Goal: Obtain resource: Download file/media

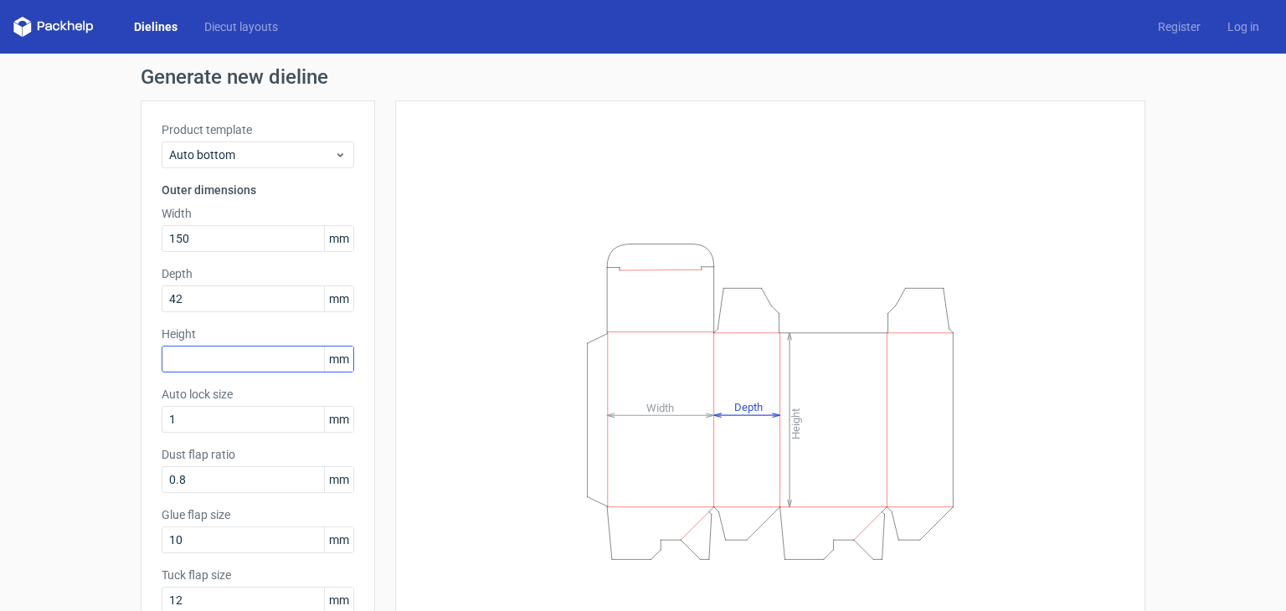
type input "42"
click at [244, 354] on input "text" at bounding box center [258, 359] width 193 height 27
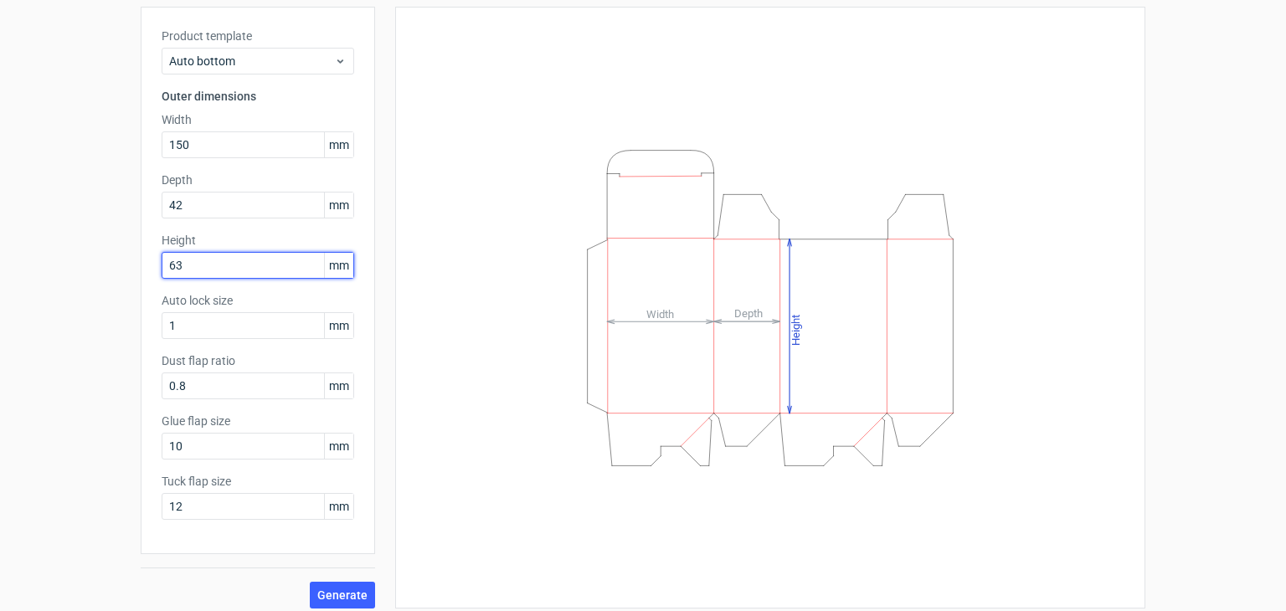
scroll to position [104, 0]
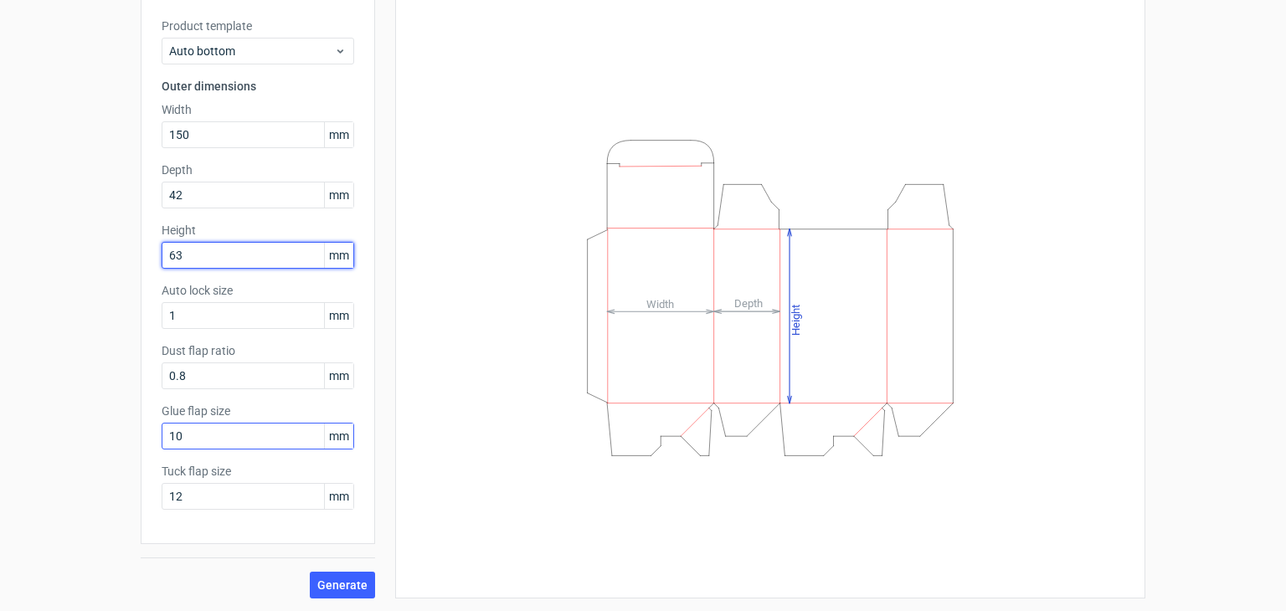
type input "63"
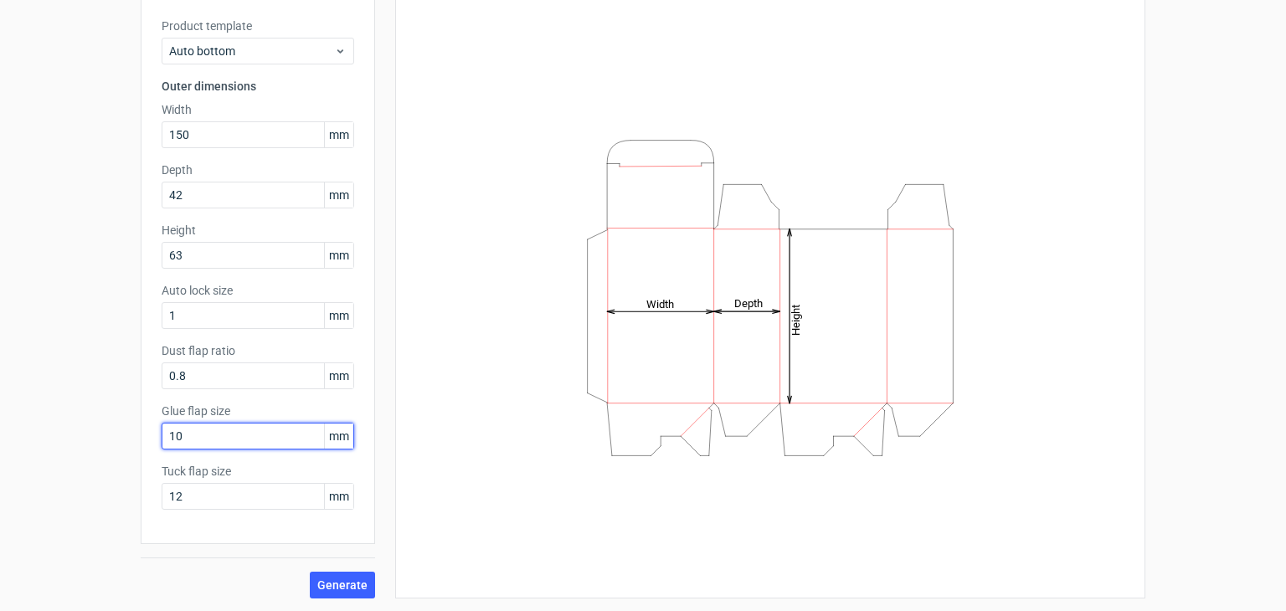
drag, startPoint x: 200, startPoint y: 430, endPoint x: 84, endPoint y: 469, distance: 122.6
click at [84, 469] on div "Generate new dieline Product template Auto bottom Outer dimensions Width 150 mm…" at bounding box center [643, 281] width 1286 height 662
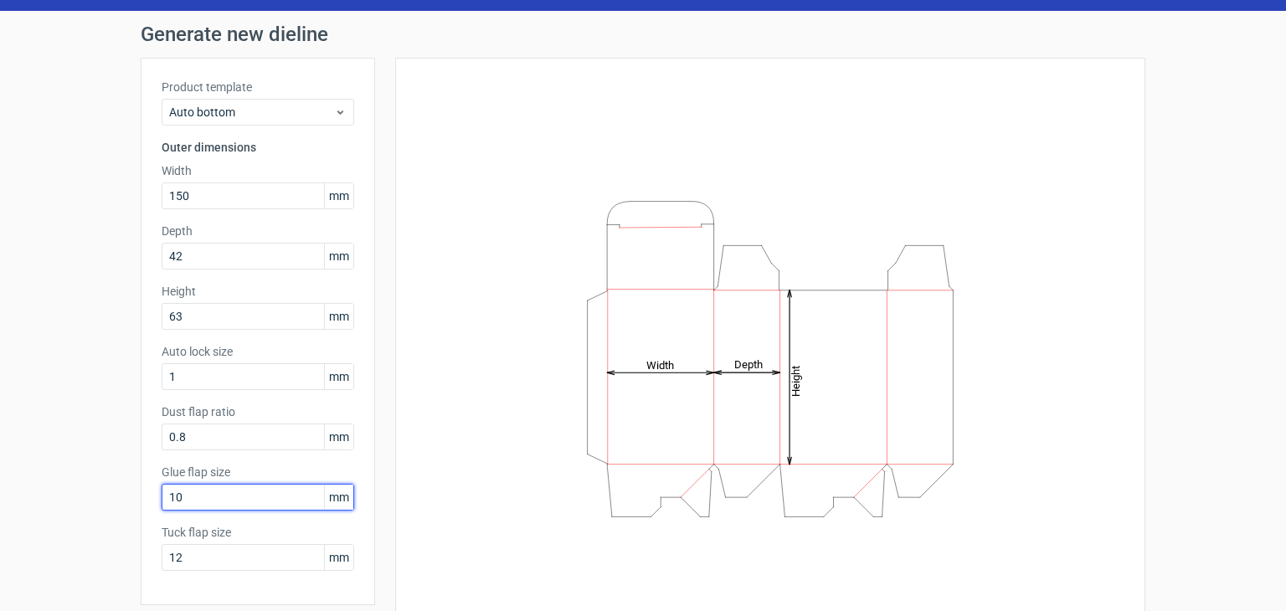
scroll to position [0, 0]
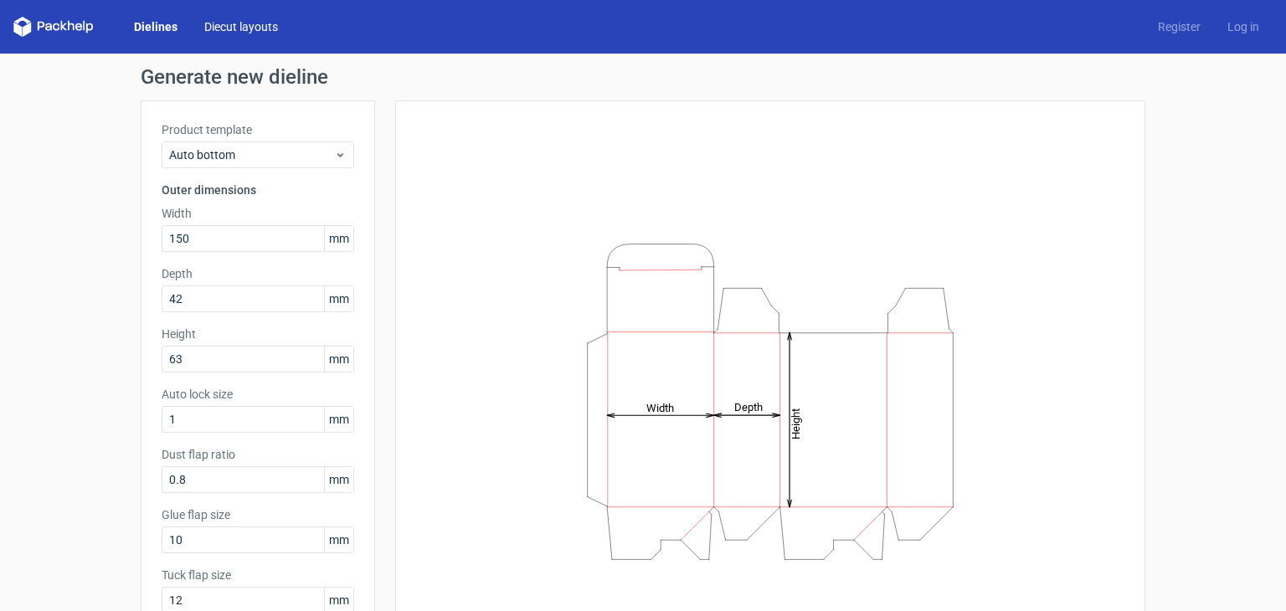
click at [248, 28] on link "Diecut layouts" at bounding box center [241, 26] width 100 height 17
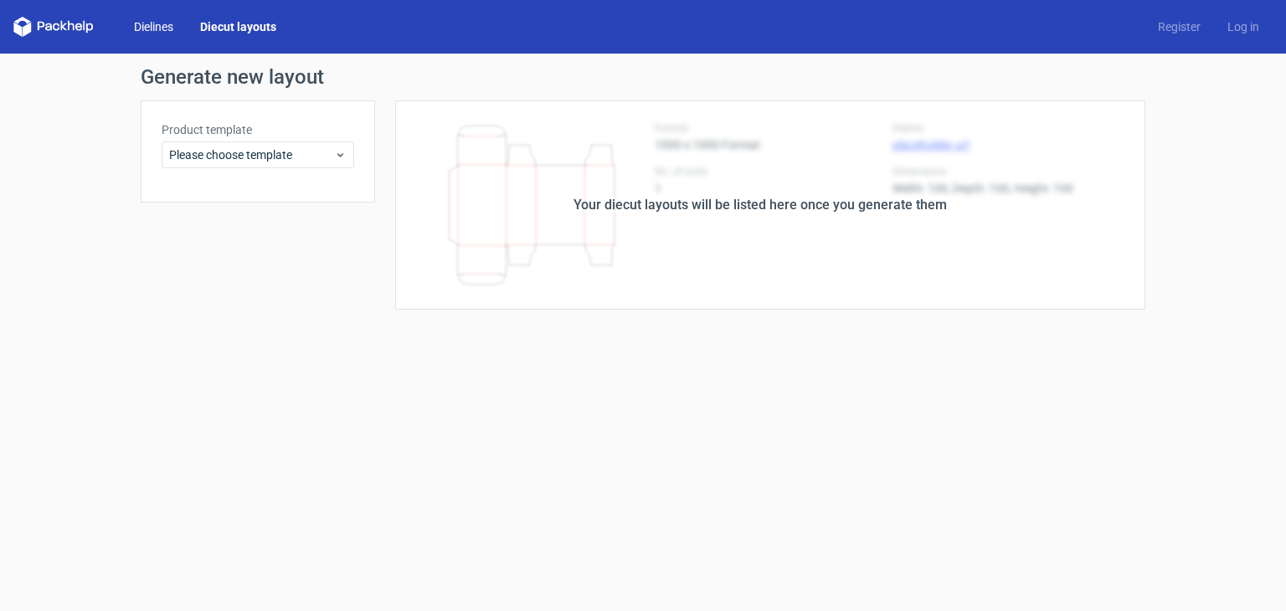
click at [166, 29] on link "Dielines" at bounding box center [154, 26] width 66 height 17
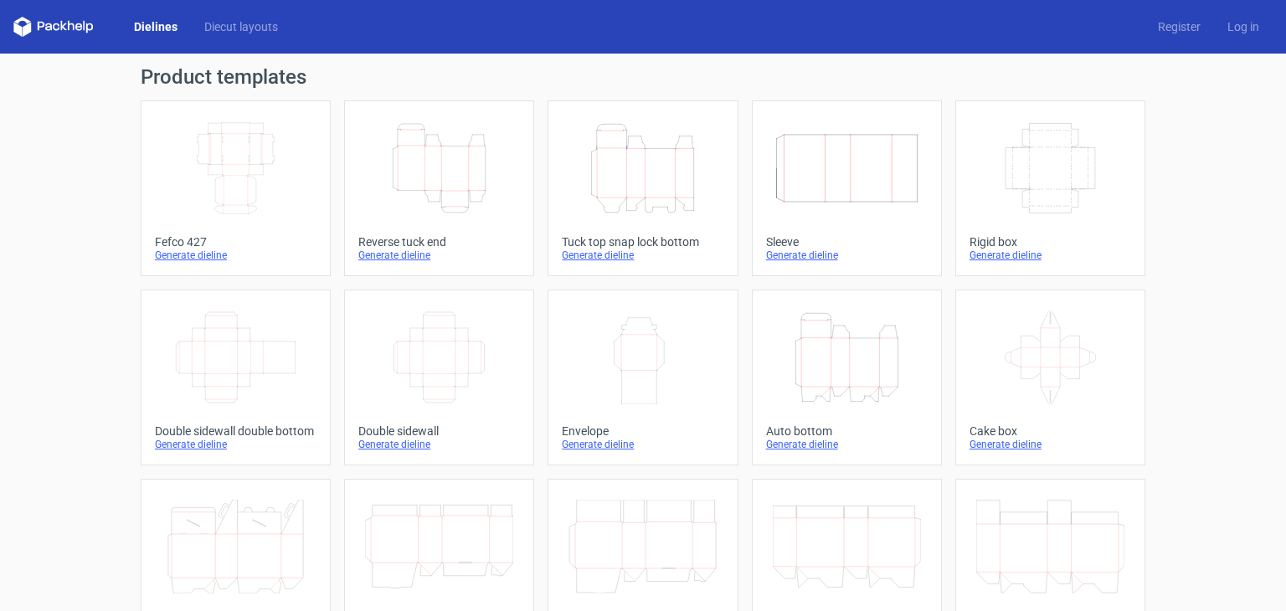
click at [470, 150] on icon "Height Depth Width" at bounding box center [439, 168] width 148 height 94
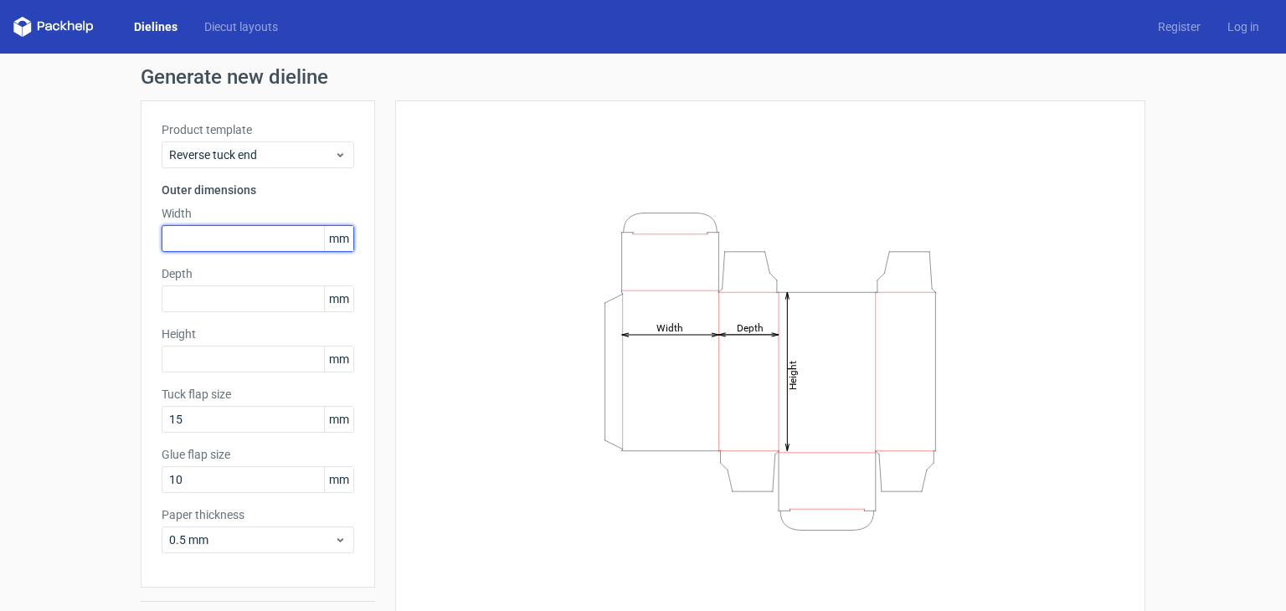
click at [237, 235] on input "text" at bounding box center [258, 238] width 193 height 27
type input "150"
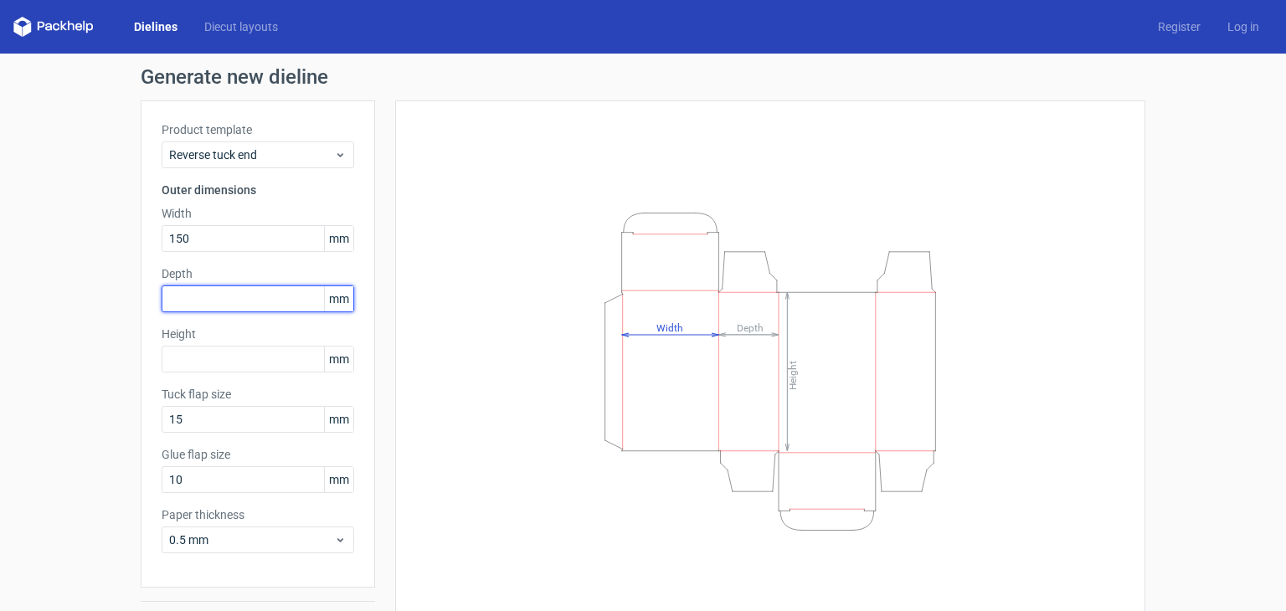
click at [238, 287] on input "text" at bounding box center [258, 299] width 193 height 27
type input "42"
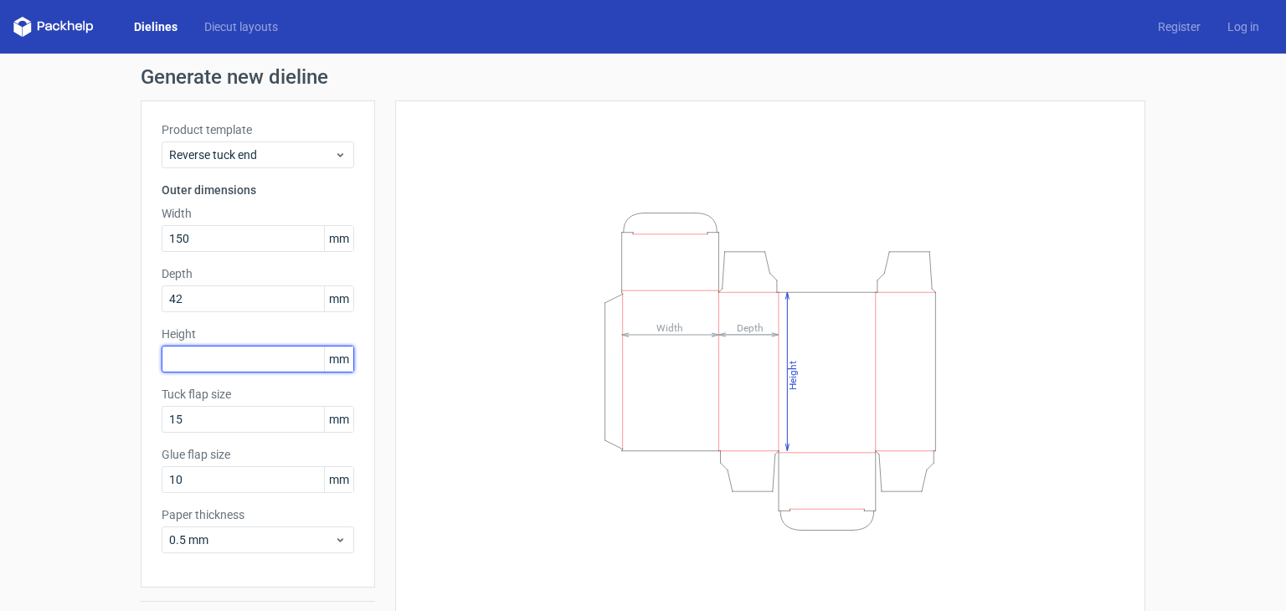
click at [241, 351] on input "text" at bounding box center [258, 359] width 193 height 27
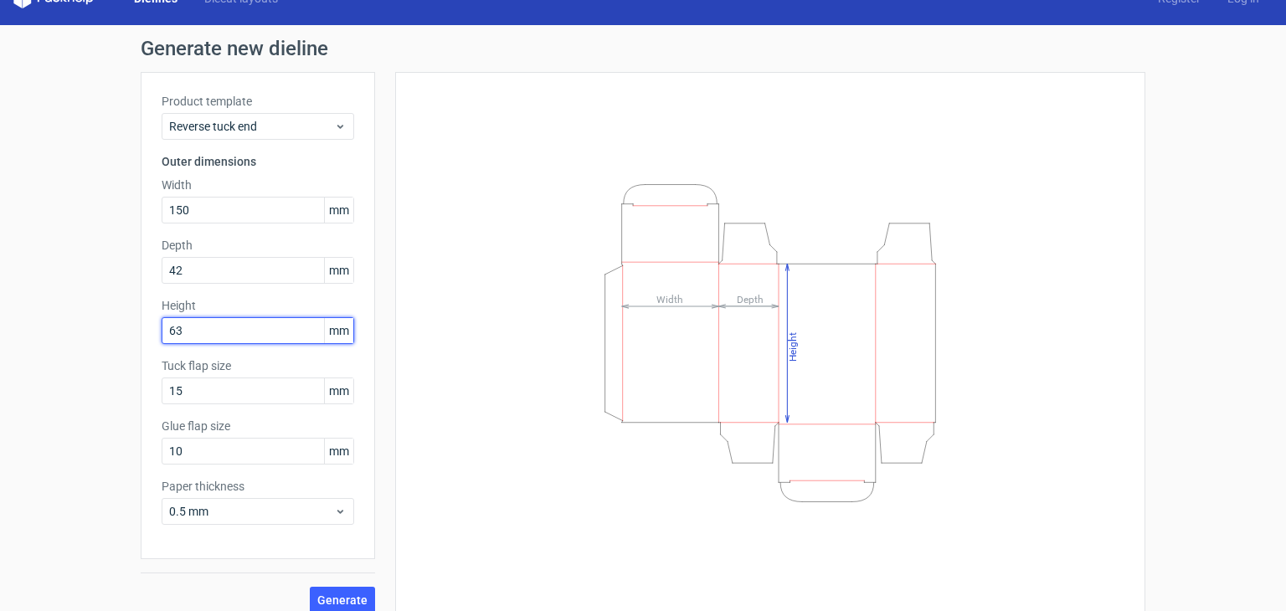
scroll to position [44, 0]
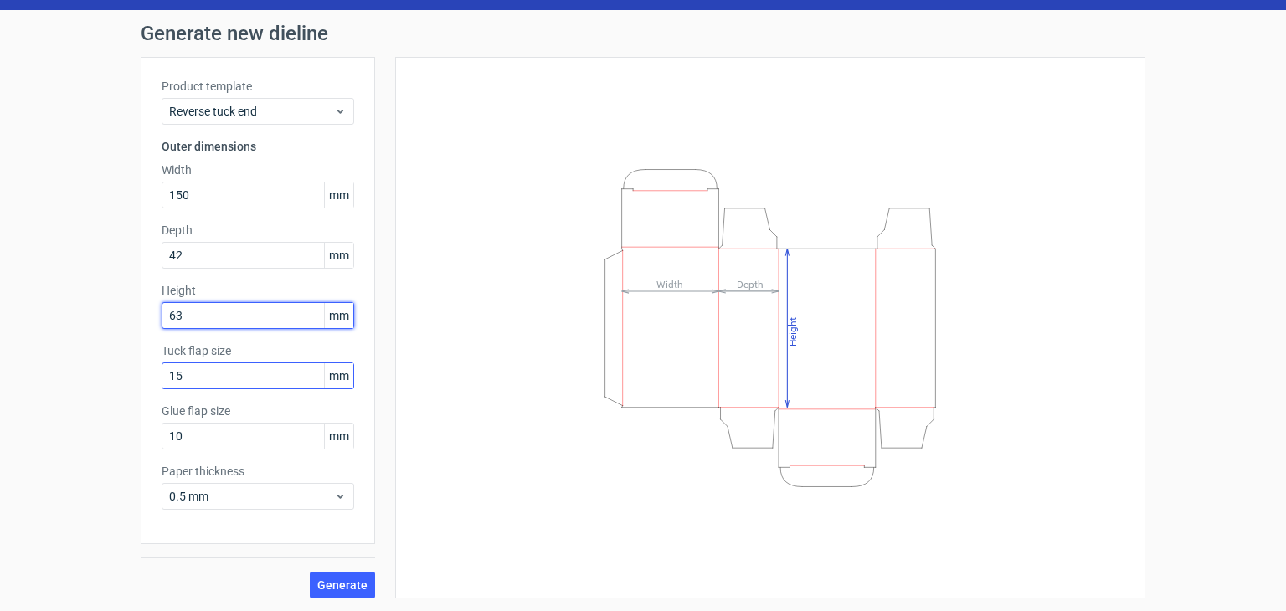
type input "63"
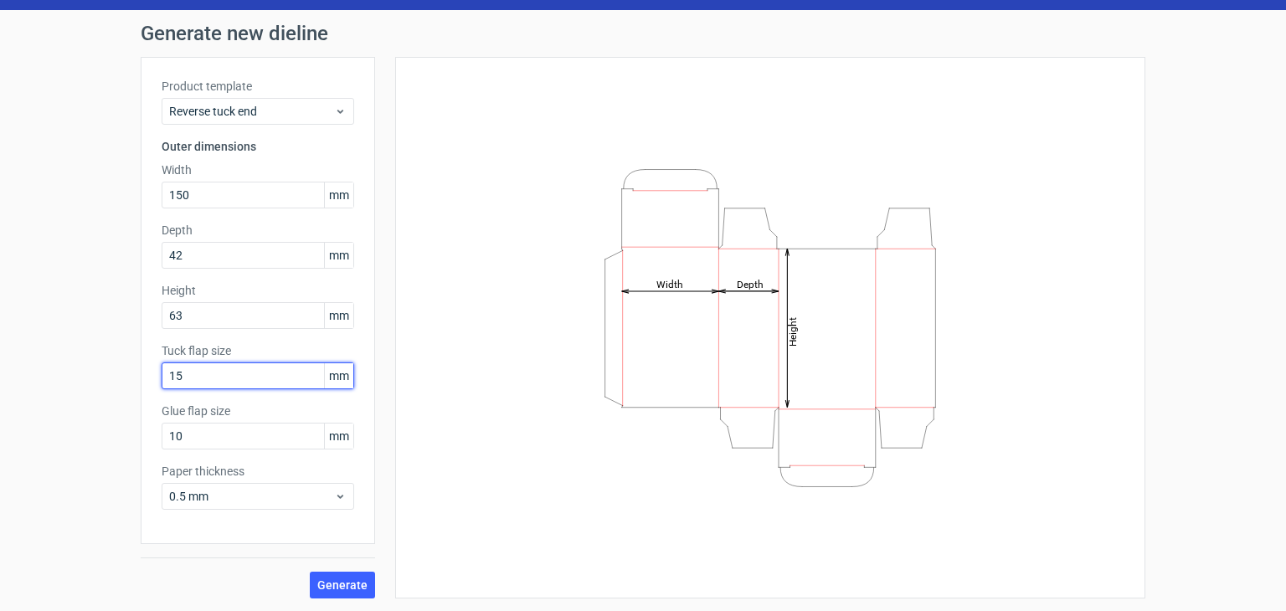
drag, startPoint x: 193, startPoint y: 378, endPoint x: 144, endPoint y: 393, distance: 51.4
click at [144, 393] on div "Product template Reverse tuck end Outer dimensions Width 150 mm Depth 42 mm Hei…" at bounding box center [258, 300] width 234 height 487
drag, startPoint x: 184, startPoint y: 441, endPoint x: 126, endPoint y: 460, distance: 61.4
click at [126, 460] on div "Generate new dieline Product template Reverse tuck end Outer dimensions Width 1…" at bounding box center [643, 311] width 1286 height 602
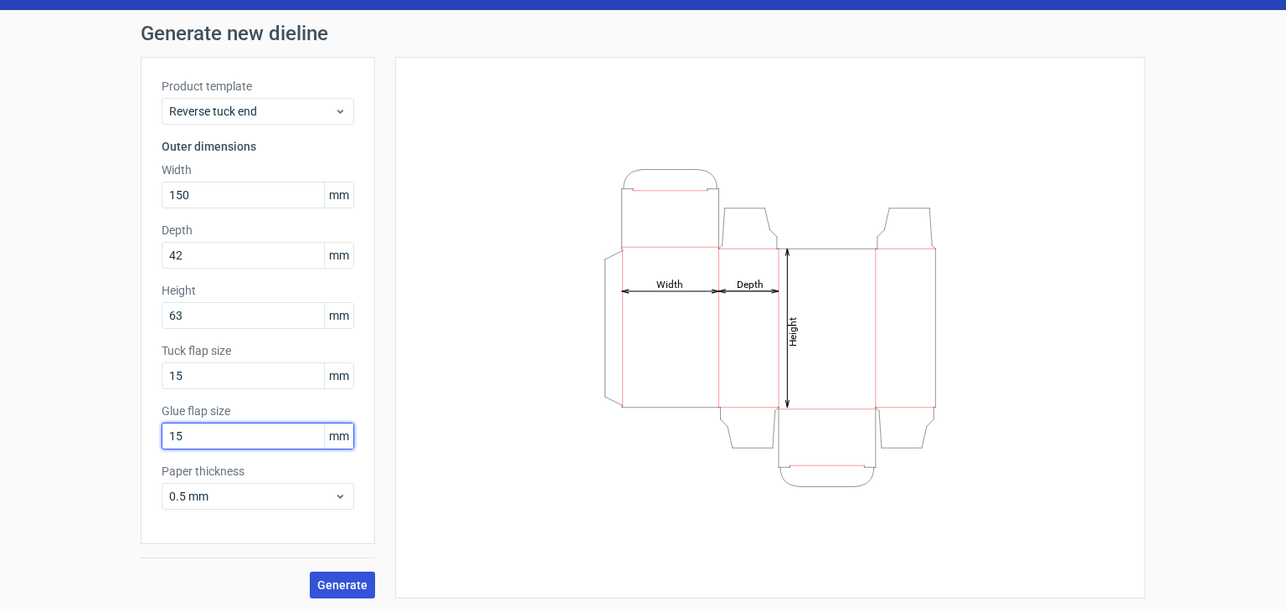
type input "15"
click at [335, 580] on span "Generate" at bounding box center [342, 585] width 50 height 12
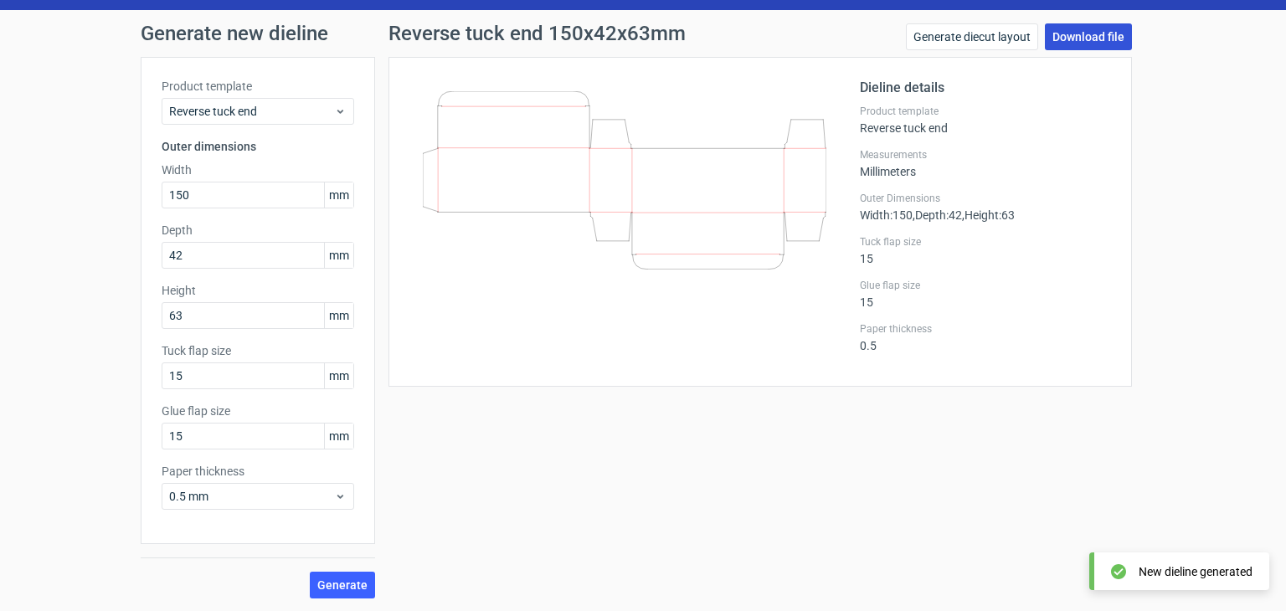
click at [1065, 46] on link "Download file" at bounding box center [1088, 36] width 87 height 27
